Goal: Task Accomplishment & Management: Manage account settings

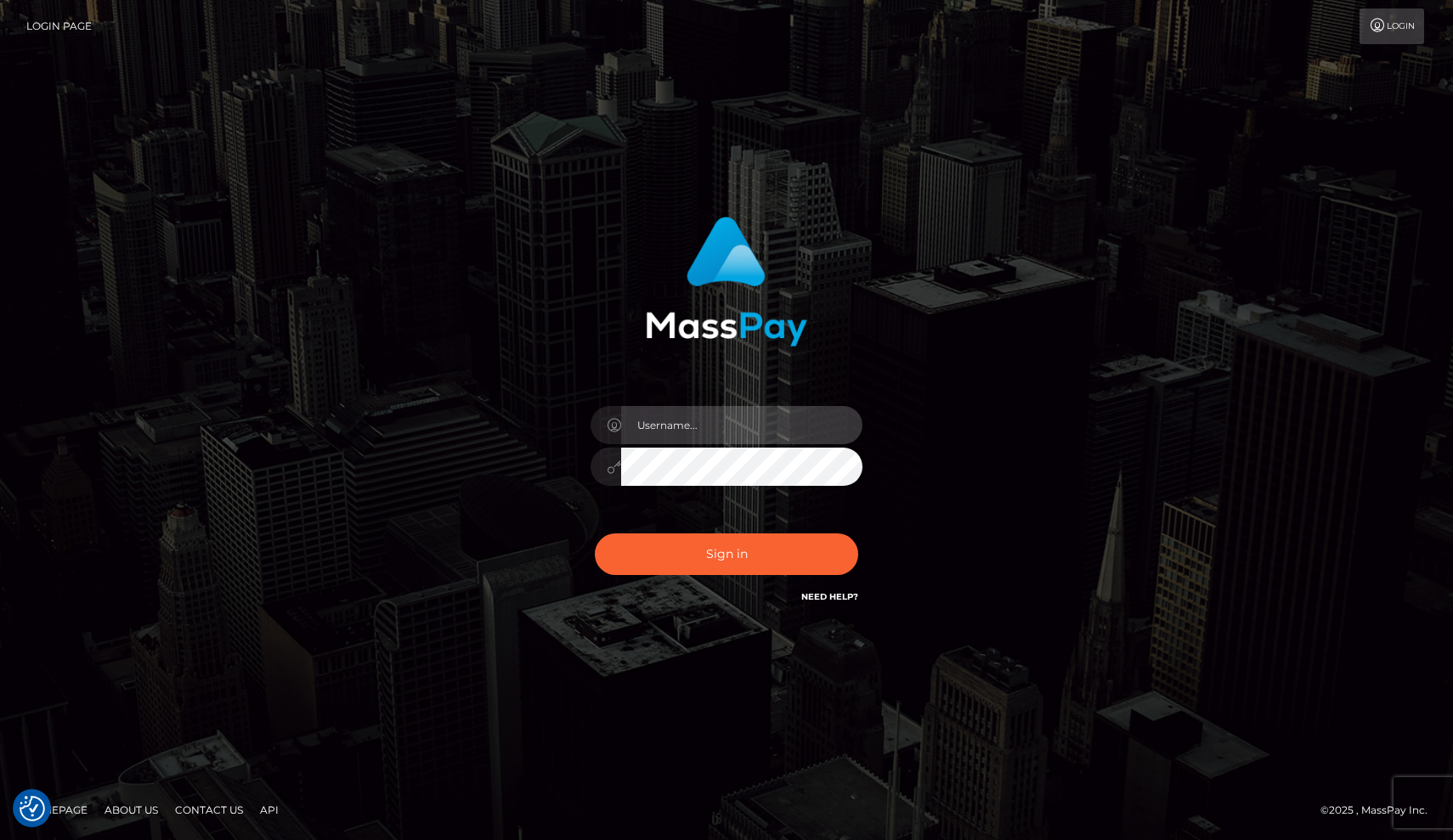
type input "[EMAIL_ADDRESS][DOMAIN_NAME]"
click at [823, 523] on div "[EMAIL_ADDRESS][DOMAIN_NAME]" at bounding box center [727, 458] width 298 height 130
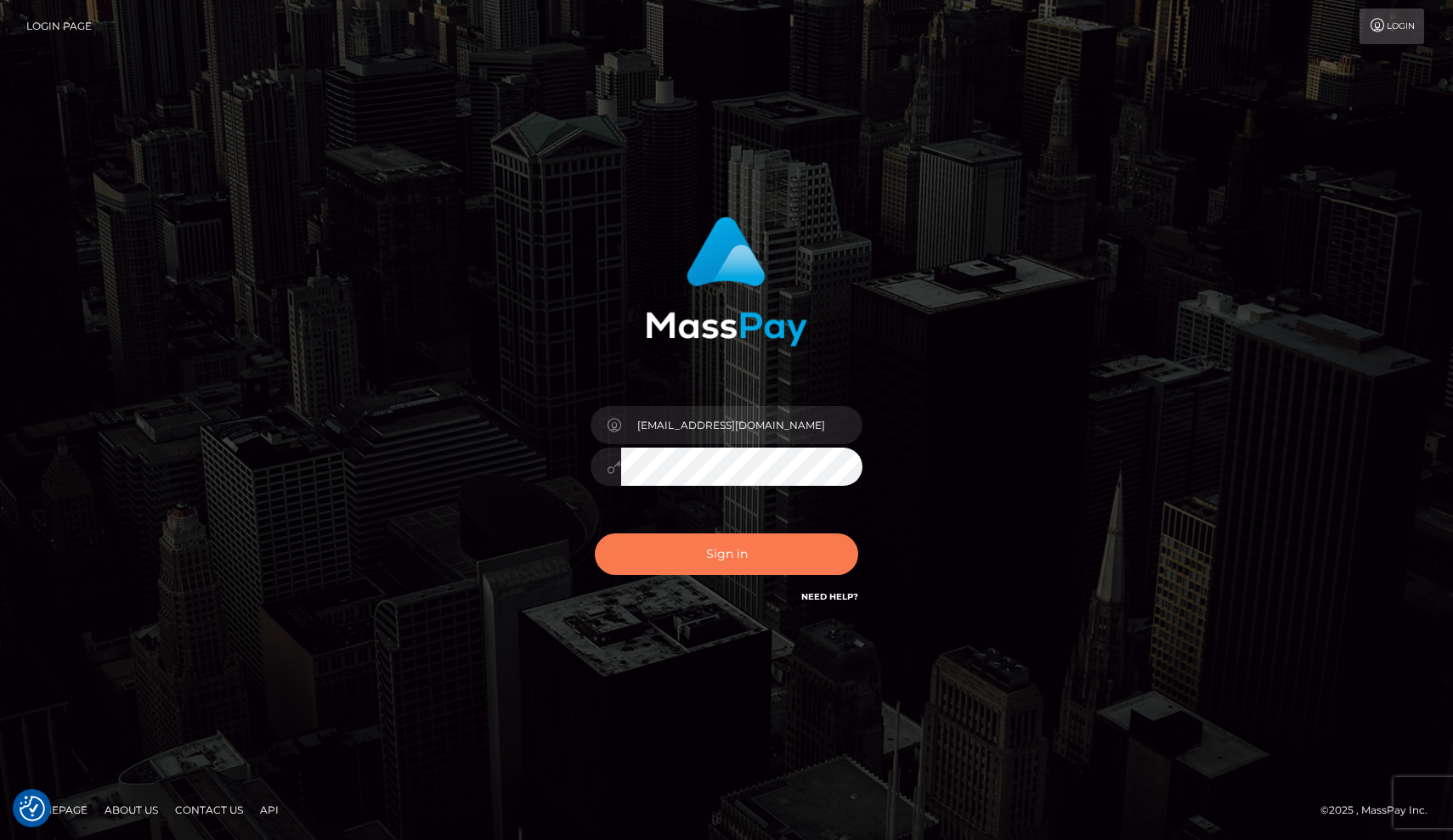
click at [806, 550] on button "Sign in" at bounding box center [726, 554] width 263 height 42
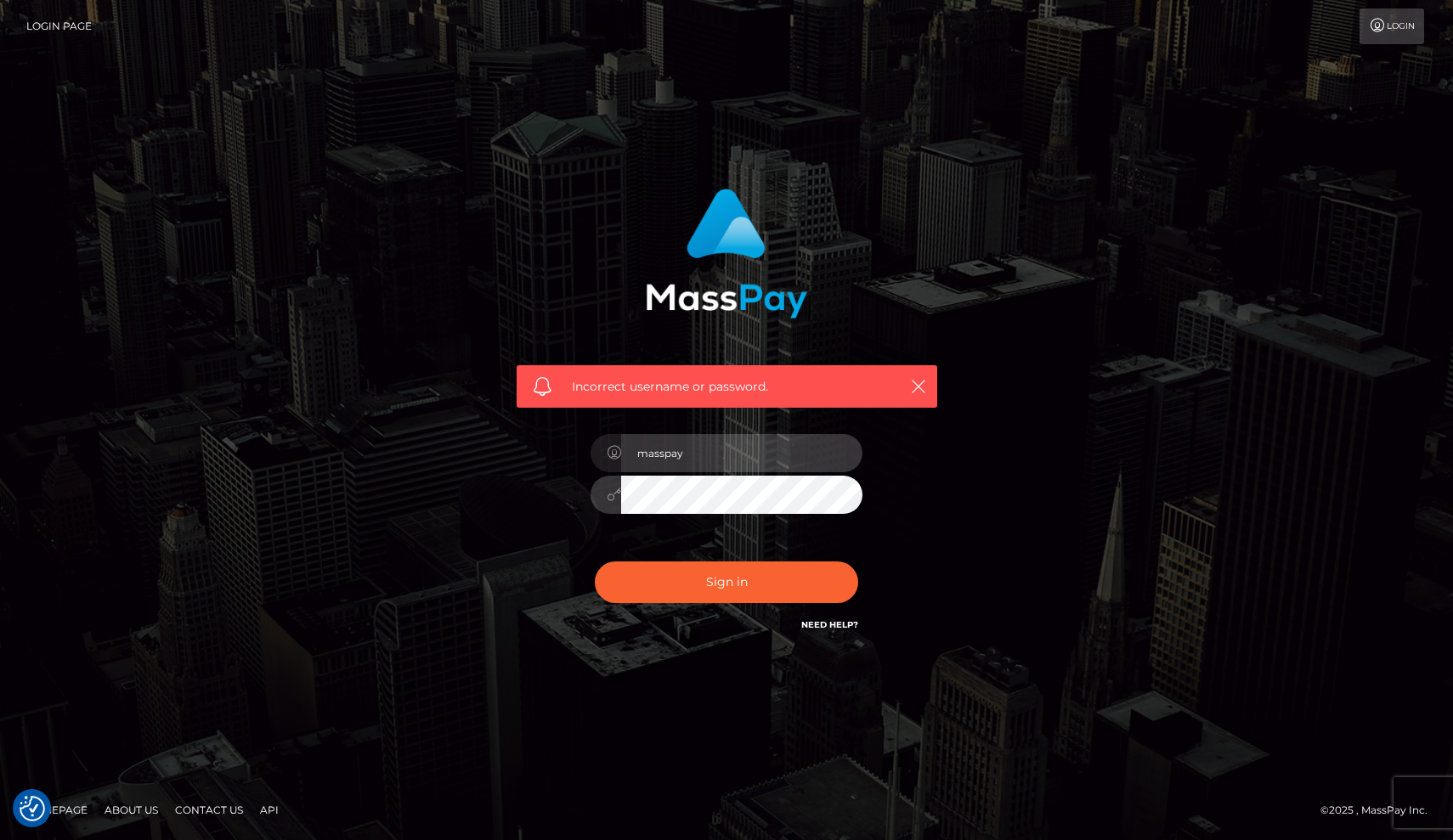
click at [741, 461] on input "masspay" at bounding box center [742, 454] width 241 height 38
click at [680, 450] on input "masspay" at bounding box center [742, 454] width 241 height 38
type input "a"
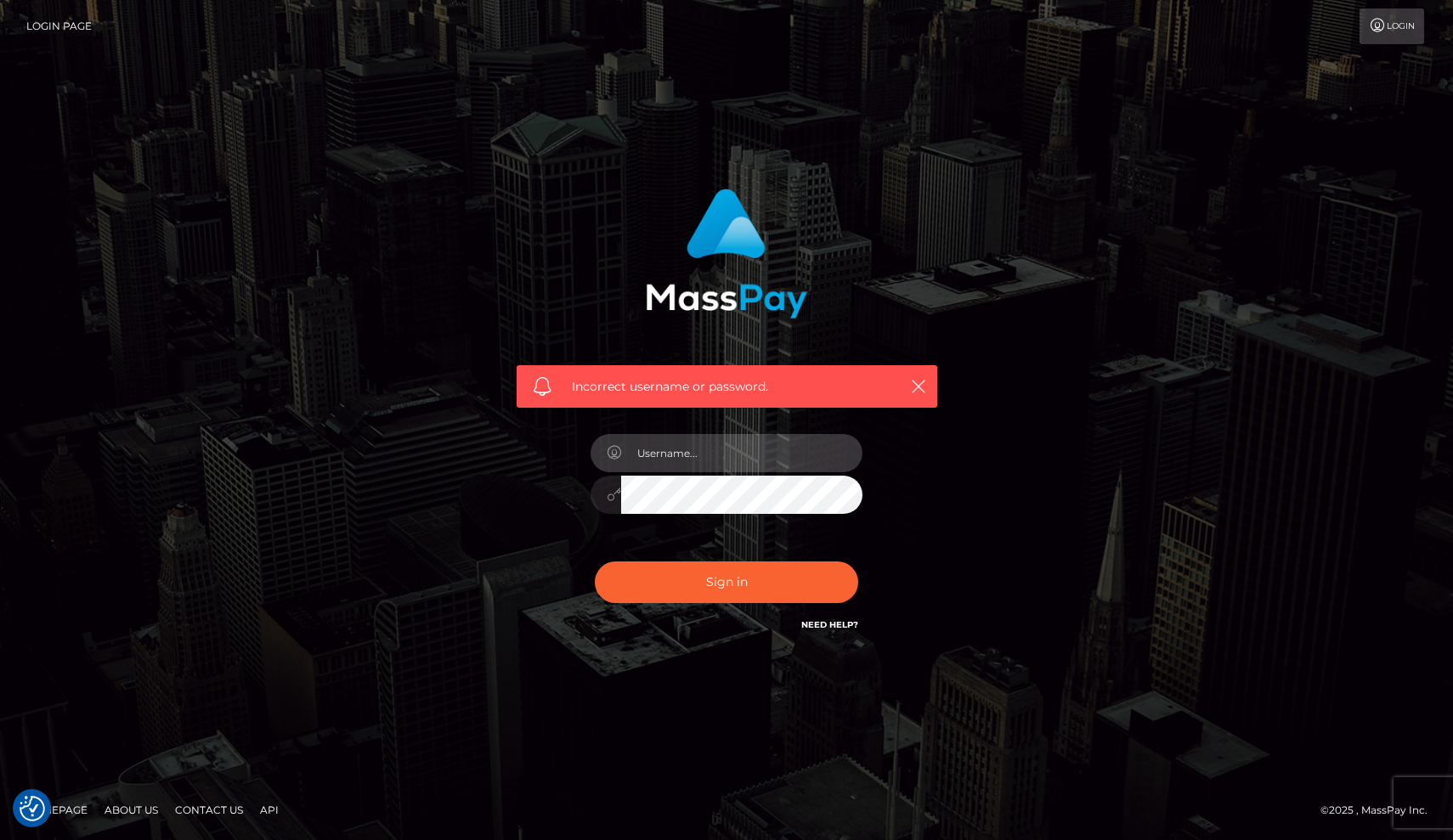
type input "A"
type input "alliebowden3@gmail.com"
click at [727, 581] on button "Sign in" at bounding box center [726, 582] width 263 height 42
type input "[EMAIL_ADDRESS][DOMAIN_NAME]"
click at [727, 581] on button "Sign in" at bounding box center [726, 582] width 263 height 42
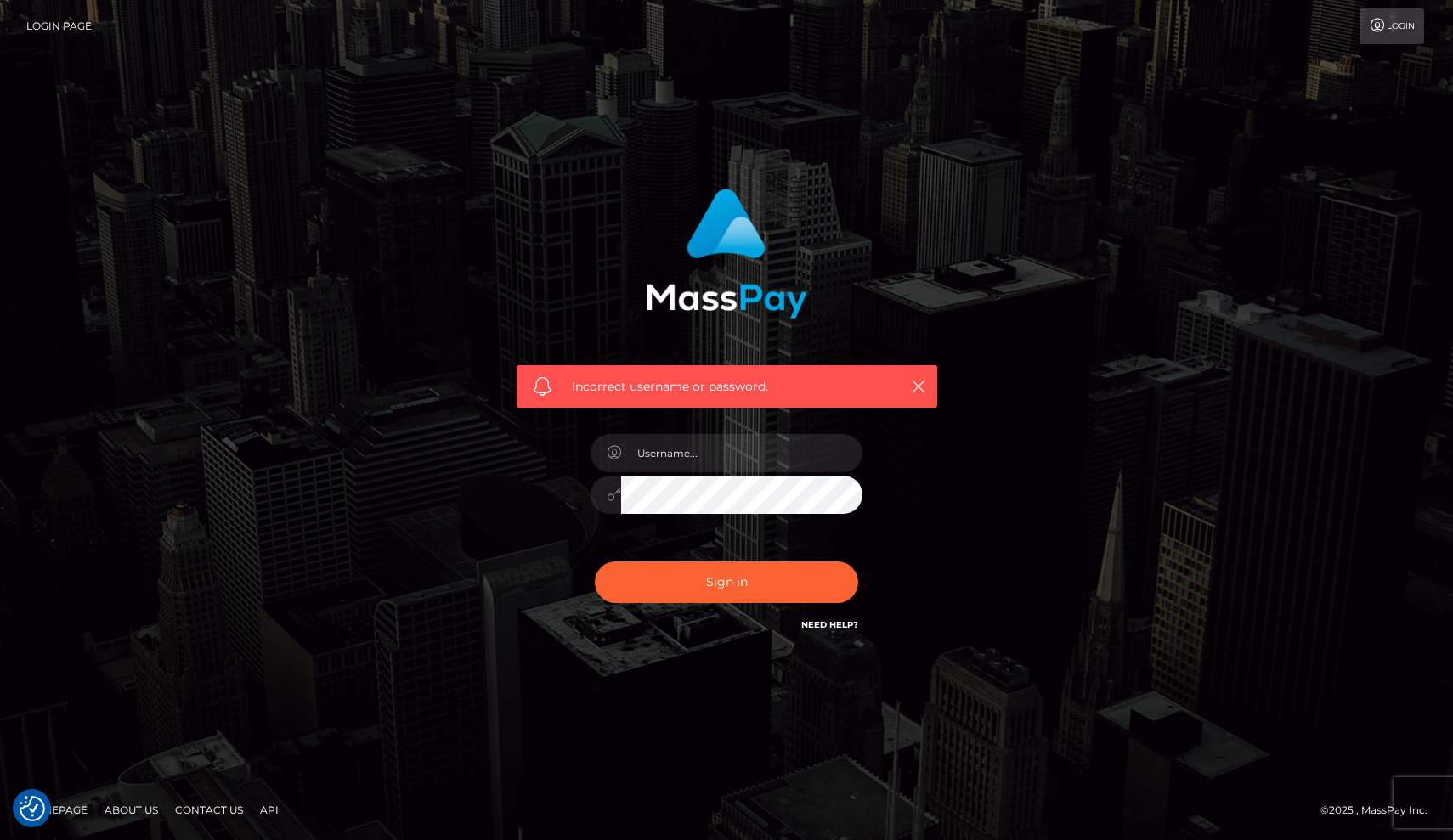
click at [835, 628] on link "Need Help?" at bounding box center [830, 625] width 57 height 11
type input "alliebowden3@gmai;.com"
click at [727, 581] on button "Sign in" at bounding box center [726, 582] width 263 height 42
type input "alliebowden3@gmail.com"
click at [727, 581] on button "Sign in" at bounding box center [726, 582] width 263 height 42
